Goal: Information Seeking & Learning: Learn about a topic

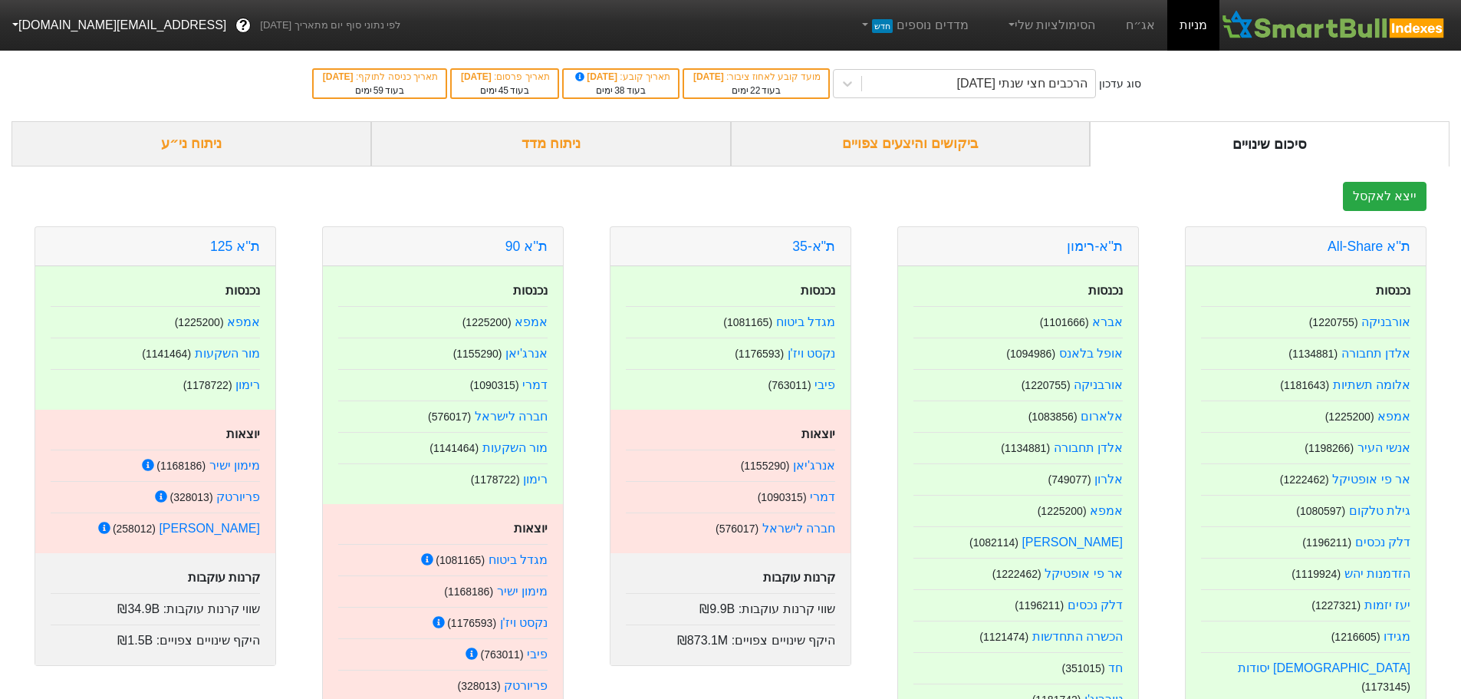
click at [1194, 32] on link "מניות" at bounding box center [1193, 25] width 52 height 51
click at [974, 140] on div "ביקושים והיצעים צפויים" at bounding box center [911, 143] width 360 height 45
